Goal: Task Accomplishment & Management: Complete application form

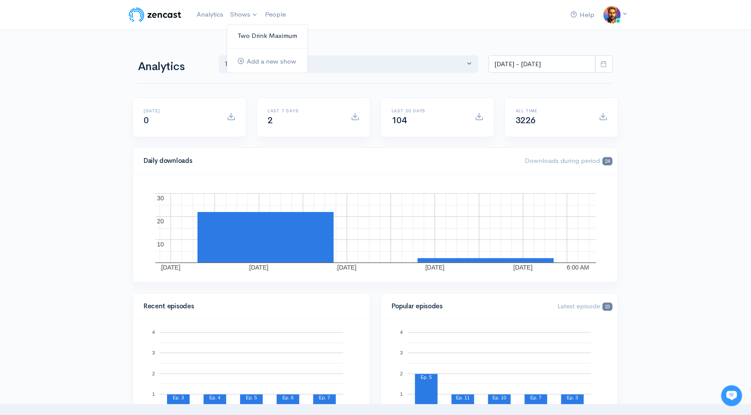
click at [251, 36] on link "Two Drink Maximum" at bounding box center [267, 35] width 80 height 15
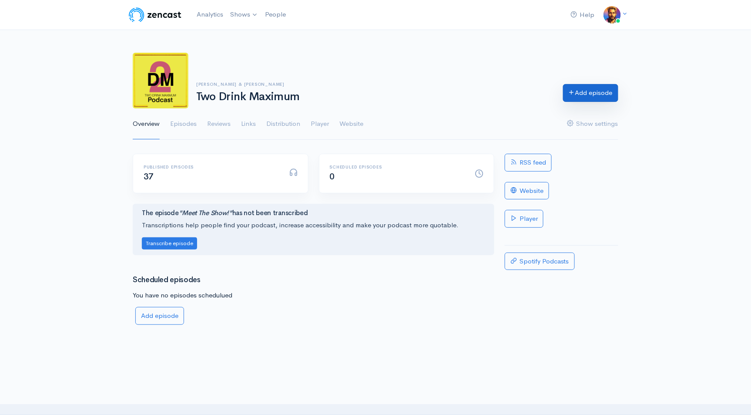
click at [581, 94] on link "Add episode" at bounding box center [590, 93] width 55 height 18
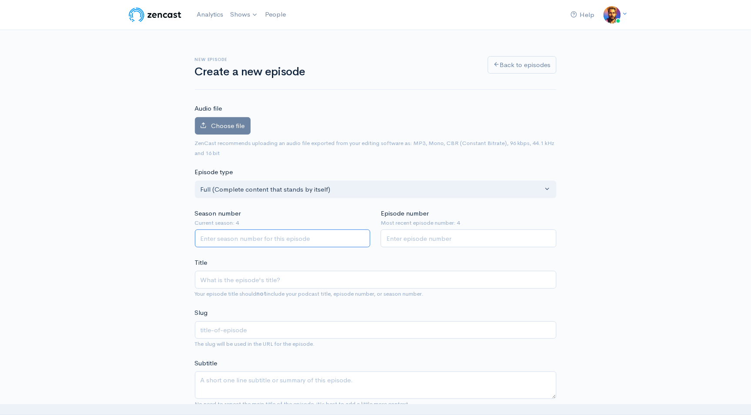
click at [251, 241] on input "Season number" at bounding box center [283, 238] width 176 height 18
type input "4"
click at [403, 241] on input "Episode number" at bounding box center [469, 238] width 176 height 18
type input "5"
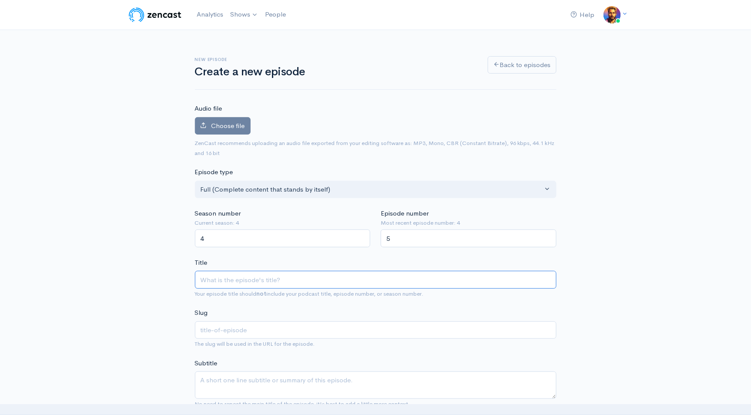
click at [241, 279] on input "Title" at bounding box center [376, 280] width 362 height 18
type input "M"
type input "m"
type input "Ma"
type input "ma"
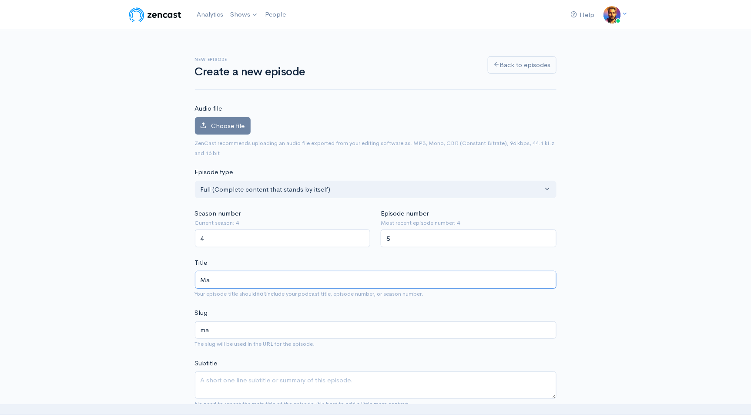
type input "Mak"
type input "mak"
type input "[PERSON_NAME]"
type input "Makin"
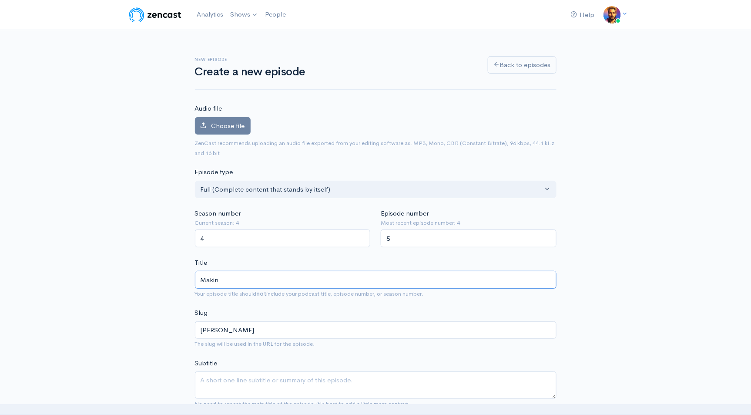
type input "makin"
type input "Making"
type input "making"
type input "Making R"
type input "making-r"
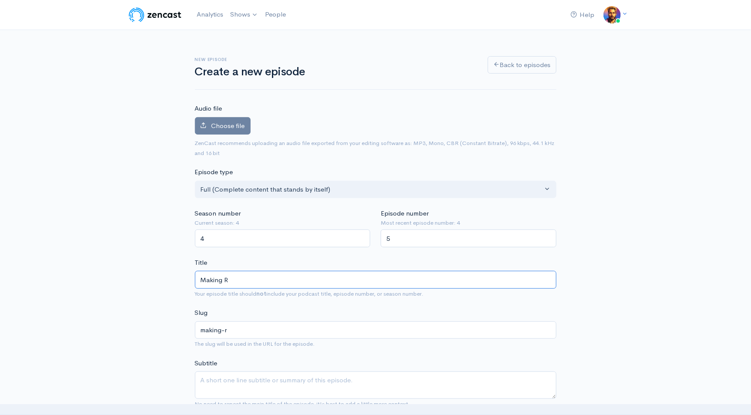
type input "Making Re"
type input "making-re"
type input "Making Ren"
type input "making-ren"
type input "Making Rent"
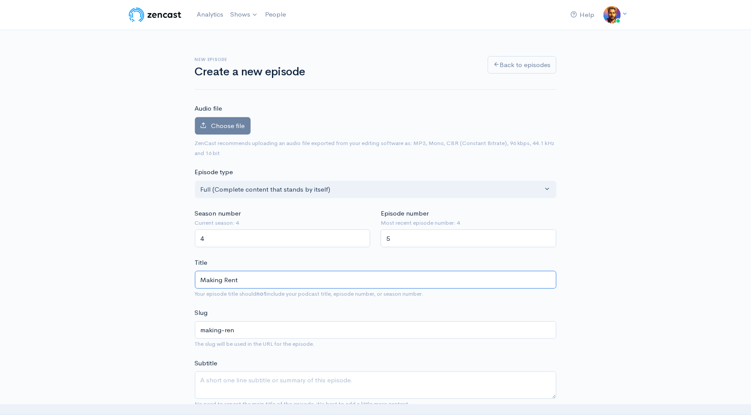
type input "making-rent"
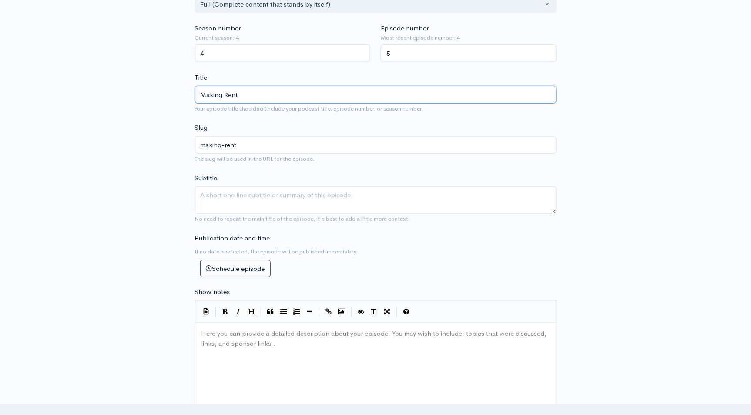
scroll to position [193, 0]
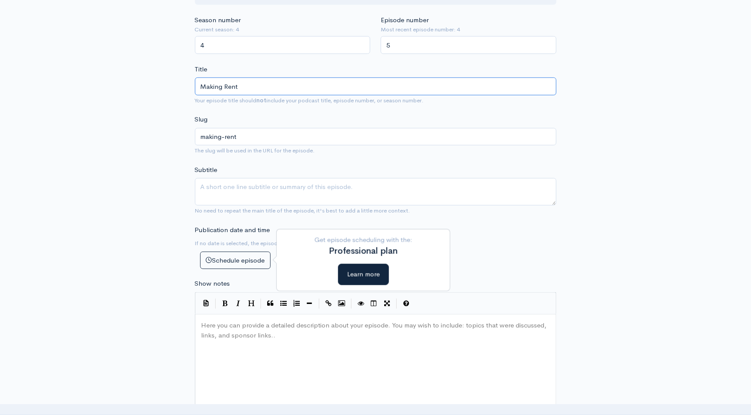
type input "Making Rent"
click at [253, 188] on textarea "Subtitle" at bounding box center [376, 191] width 362 height 27
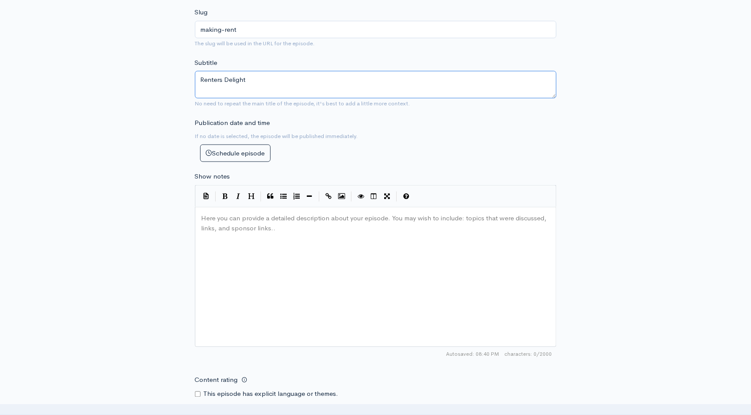
scroll to position [322, 0]
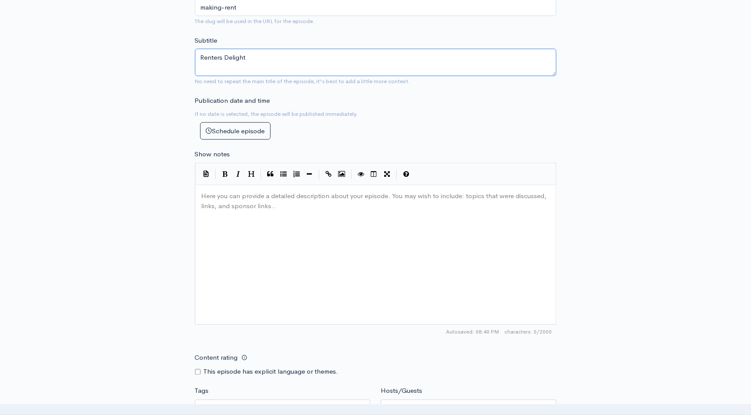
type textarea "Renters Delight"
click at [238, 191] on pre "Here you can provide a detailed description about your episode. You may wish to…" at bounding box center [379, 191] width 359 height 0
type textarea "​"
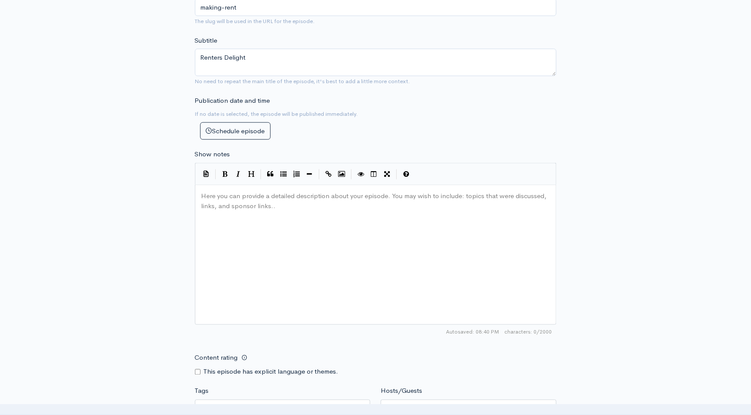
paste textarea
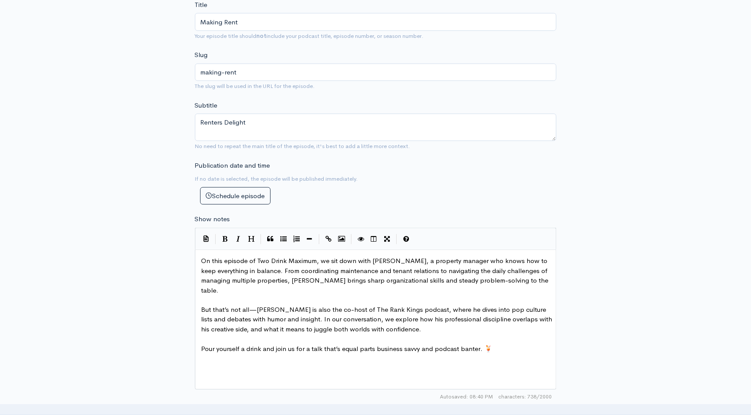
scroll to position [0, 0]
type textarea "Special"
type textarea "thanks to our sponser @TheMuse Rooms"
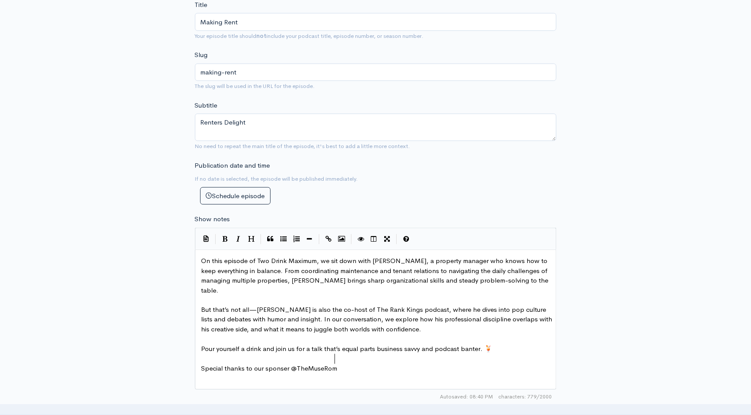
type textarea "Romms"
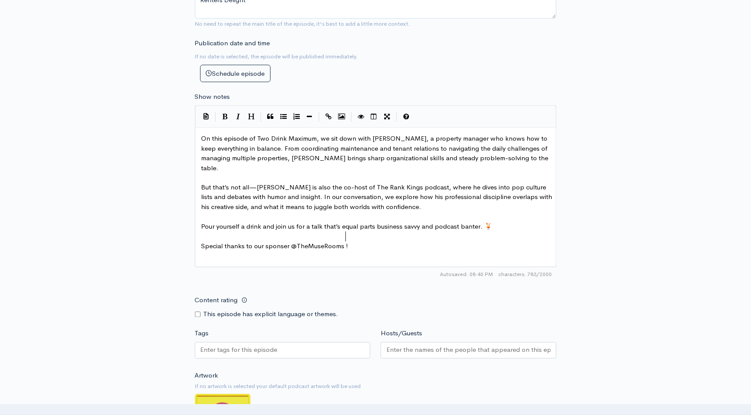
scroll to position [386, 0]
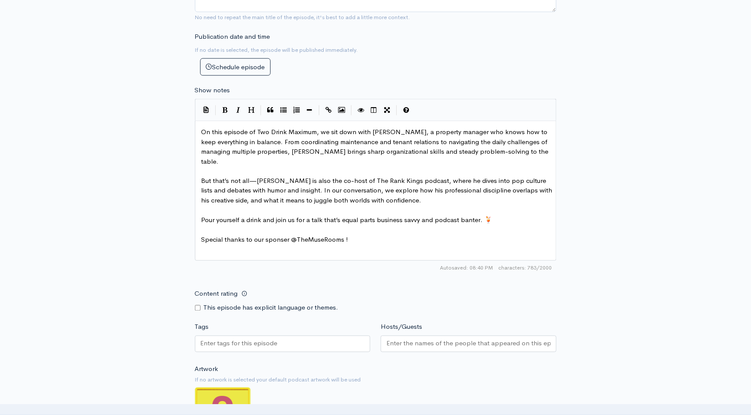
type textarea "oms !"
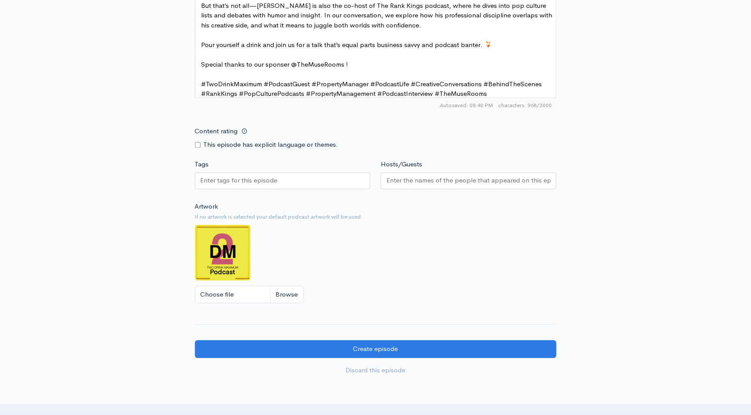
scroll to position [580, 0]
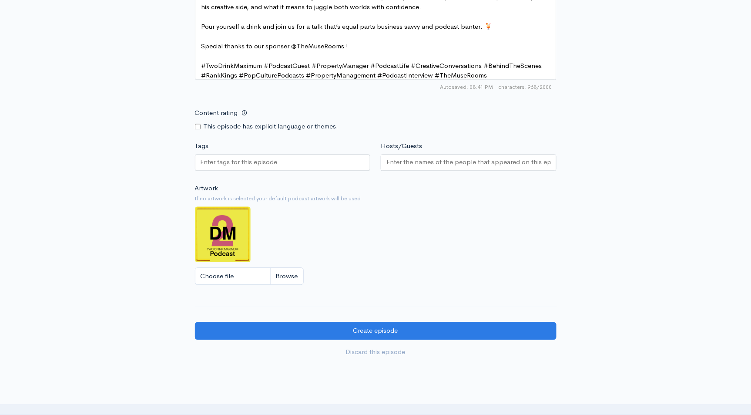
click at [198, 124] on input "Content rating" at bounding box center [198, 127] width 6 height 6
checkbox input "true"
click at [246, 162] on input "Tags" at bounding box center [240, 162] width 78 height 10
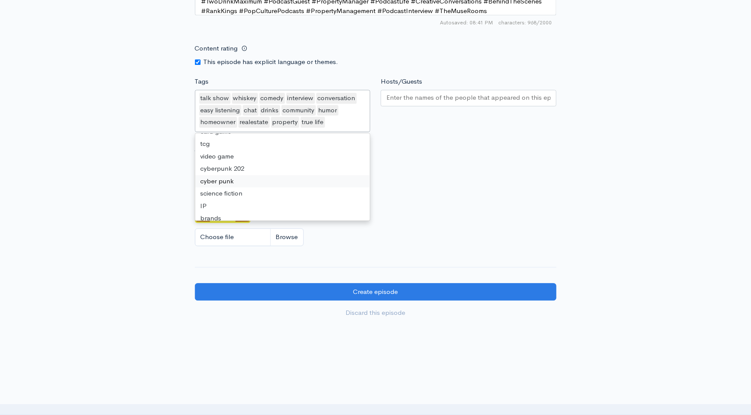
scroll to position [1575, 0]
click at [338, 121] on div "talk show whiskey comedy interview conversation easy listening chat drinks comm…" at bounding box center [283, 111] width 176 height 42
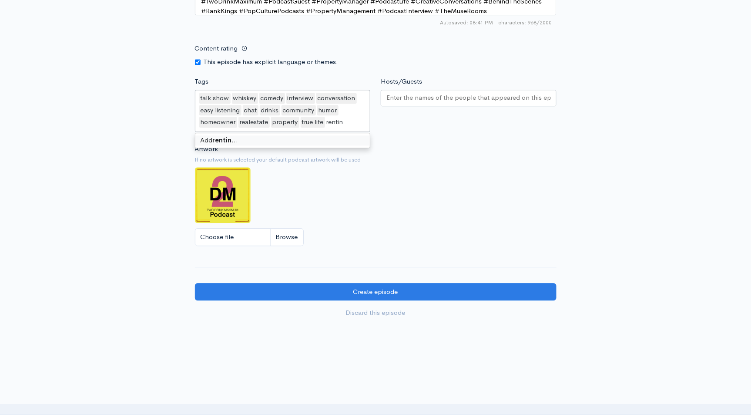
type input "renting"
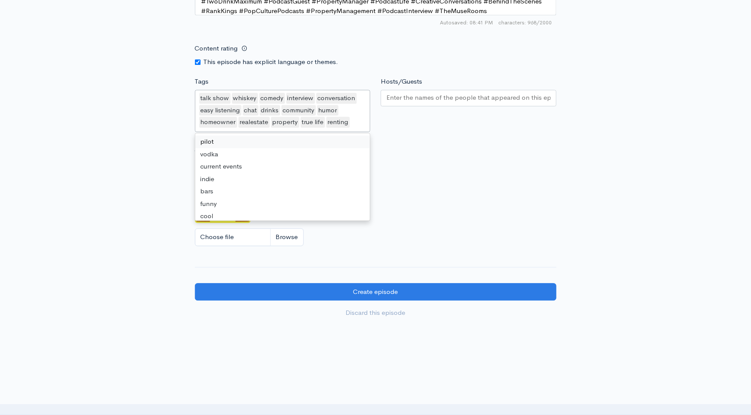
click at [451, 94] on input "Hosts/Guests" at bounding box center [468, 98] width 164 height 10
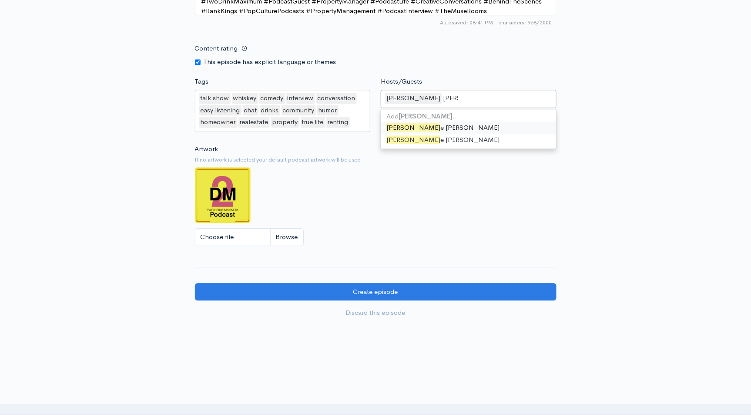
type input "chase"
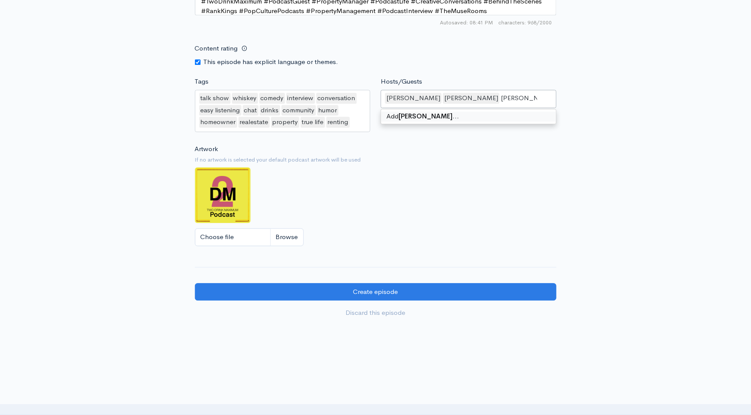
type input "[PERSON_NAME]"
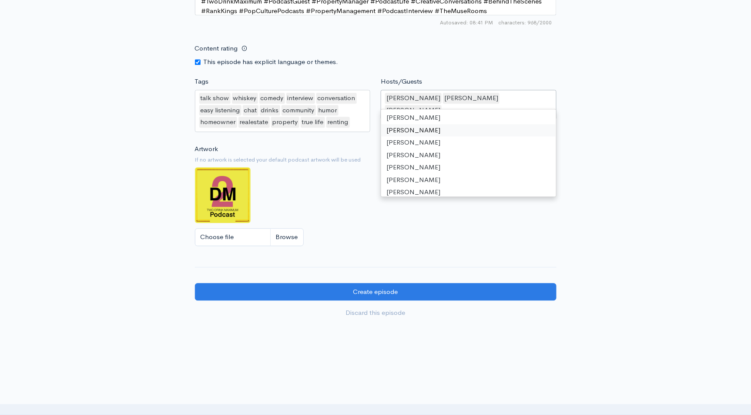
click at [430, 228] on div "Choose file" at bounding box center [376, 237] width 362 height 18
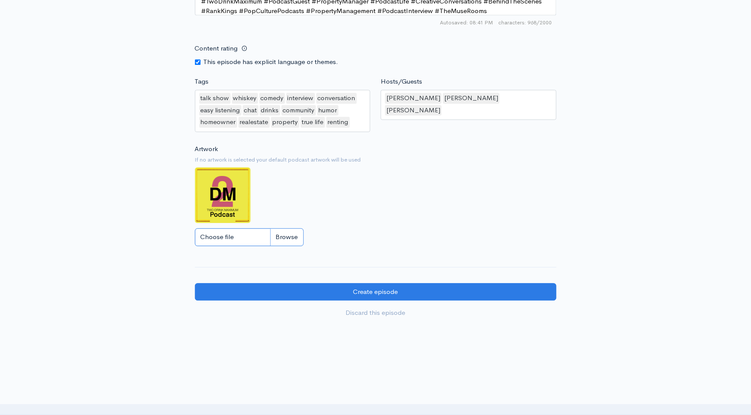
click at [280, 235] on input "Choose file" at bounding box center [249, 237] width 109 height 18
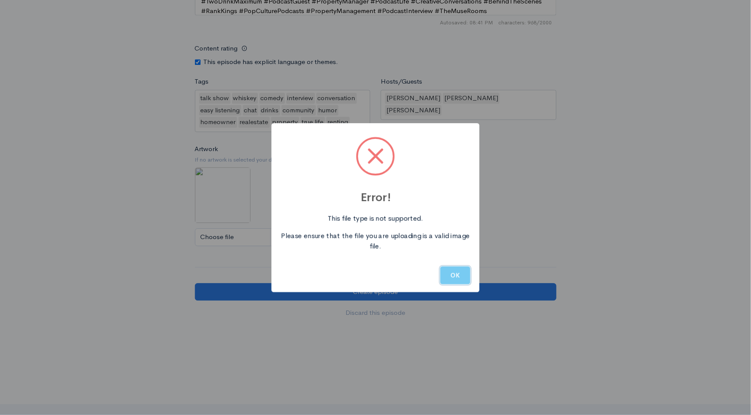
click at [454, 275] on button "OK" at bounding box center [455, 275] width 30 height 18
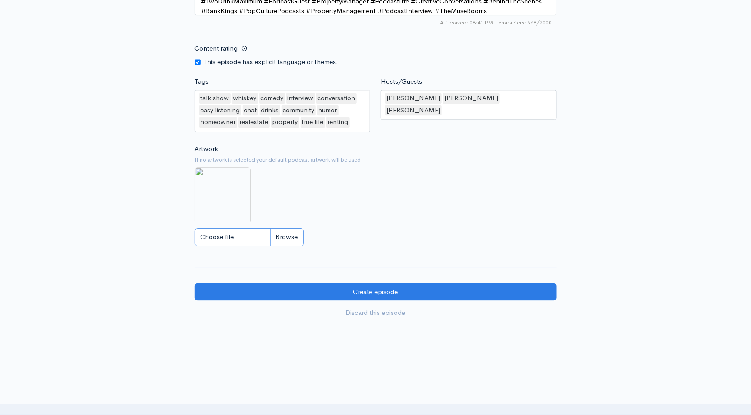
click at [293, 235] on input "Choose file" at bounding box center [249, 237] width 109 height 18
type input "C:\fakepath\xxx2 (2).jpg"
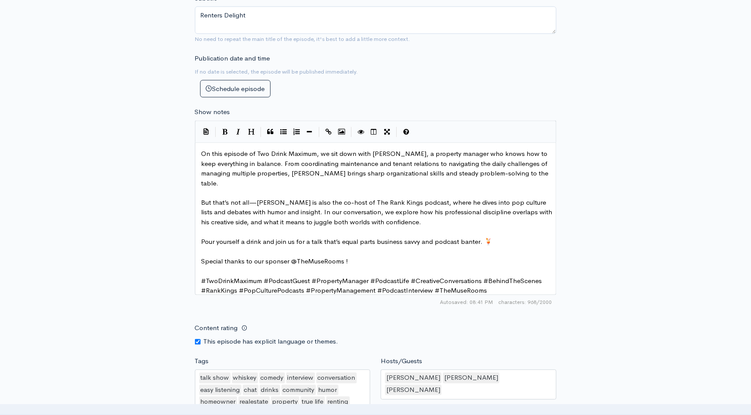
scroll to position [386, 0]
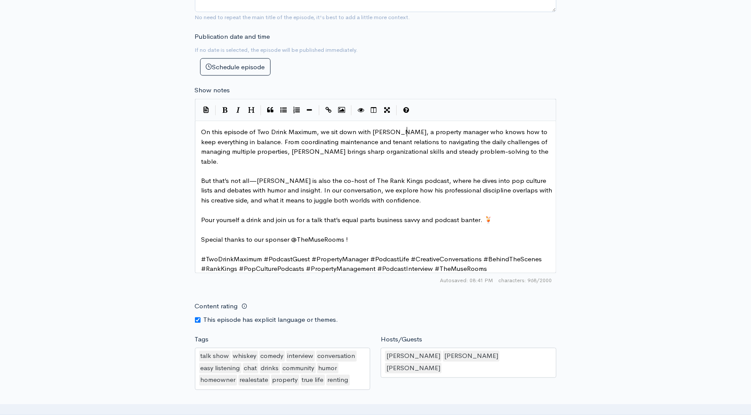
click at [407, 131] on span "On this episode of Two Drink Maximum, we sit down with [PERSON_NAME], a propert…" at bounding box center [375, 146] width 349 height 38
type textarea "and have some Orange Whiskey"
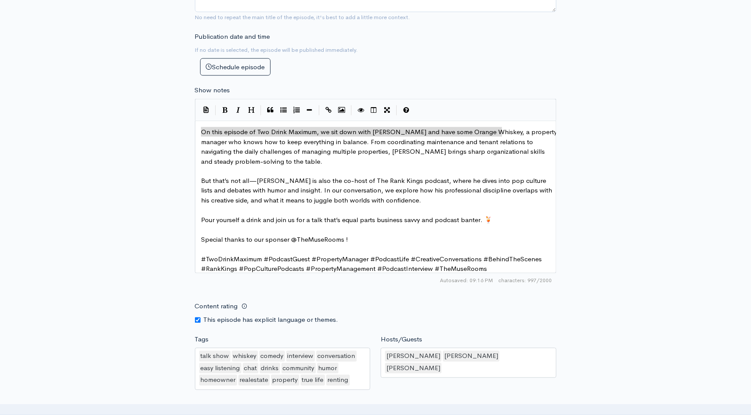
type textarea "nd have some Orange Whiskey"
drag, startPoint x: 501, startPoint y: 132, endPoint x: 411, endPoint y: 133, distance: 90.1
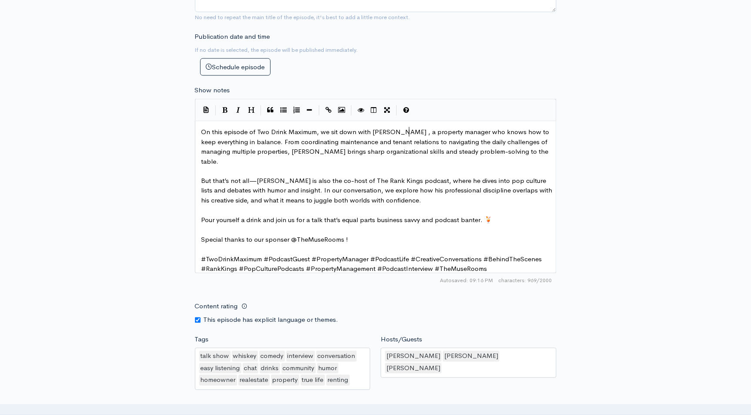
drag, startPoint x: 342, startPoint y: 231, endPoint x: 348, endPoint y: 223, distance: 10.8
click at [342, 235] on span "Special thanks to our sponser @TheMuseRooms !" at bounding box center [274, 239] width 147 height 8
type textarea "and @"
click at [362, 235] on span "Special thanks to our sponser @TheMuseRooms and @@RankKingsPod !" at bounding box center [309, 239] width 216 height 8
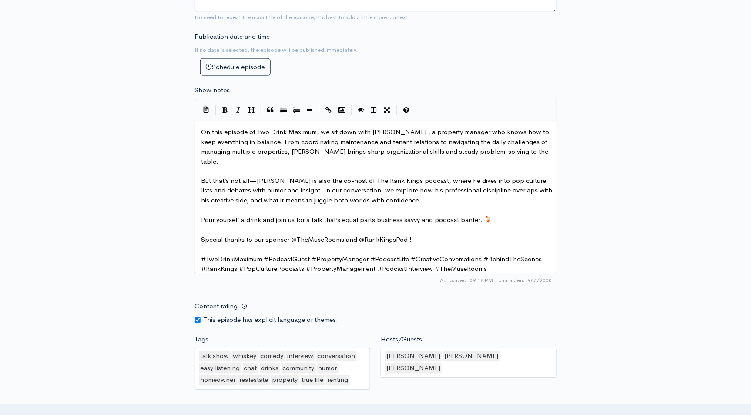
click at [416, 235] on pre "Special thanks to our sponser @TheMuseRooms and @RankKingsPod !" at bounding box center [379, 240] width 359 height 10
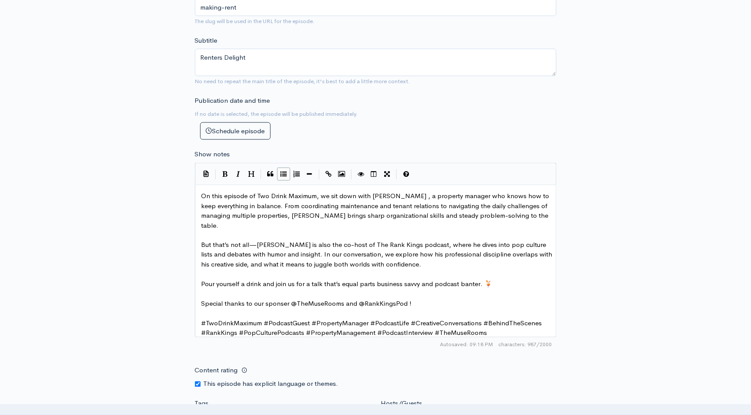
scroll to position [0, 0]
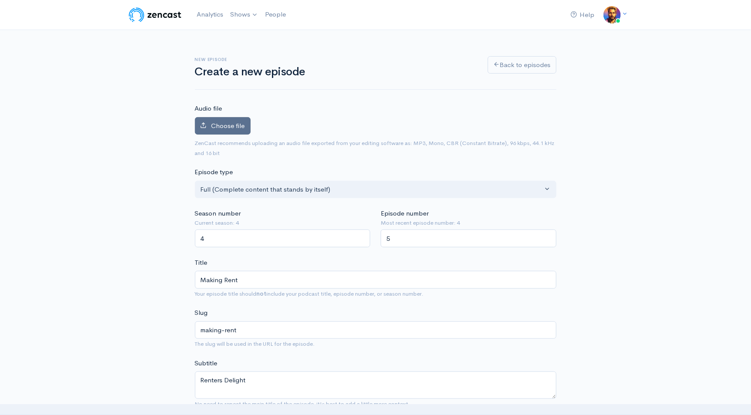
click at [217, 127] on span "Choose file" at bounding box center [228, 125] width 34 height 8
click at [0, 0] on input "Choose file" at bounding box center [0, 0] width 0 height 0
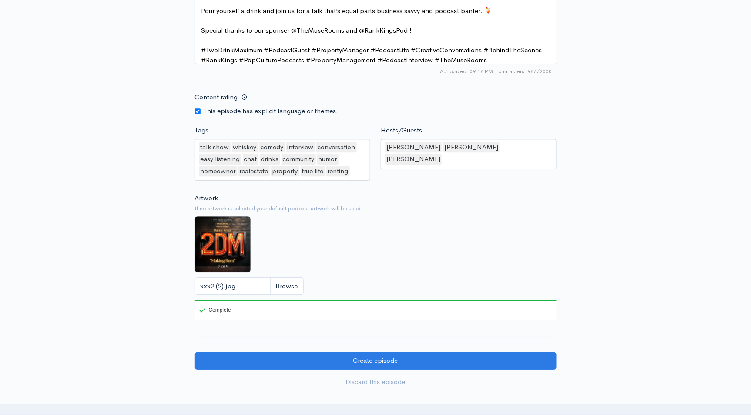
scroll to position [709, 0]
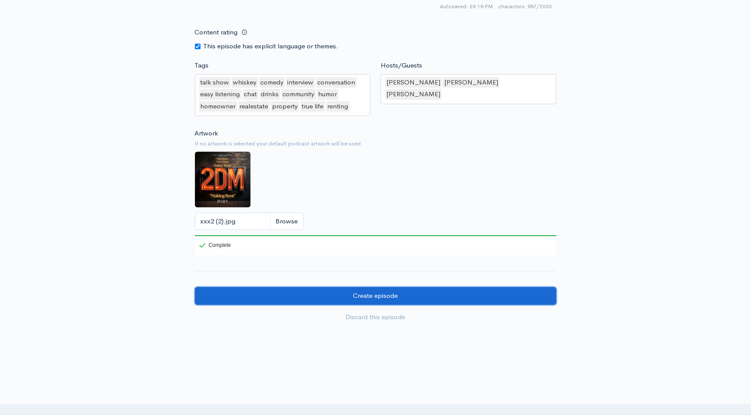
click at [384, 297] on input "Create episode" at bounding box center [376, 296] width 362 height 18
